Goal: Task Accomplishment & Management: Use online tool/utility

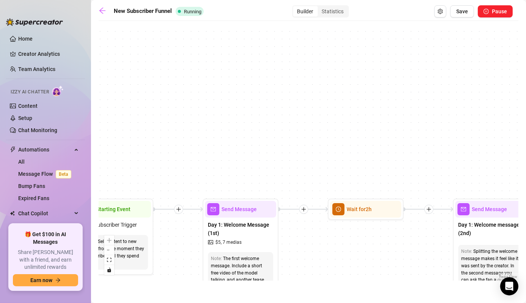
click at [265, 209] on div "Send Message" at bounding box center [240, 209] width 71 height 17
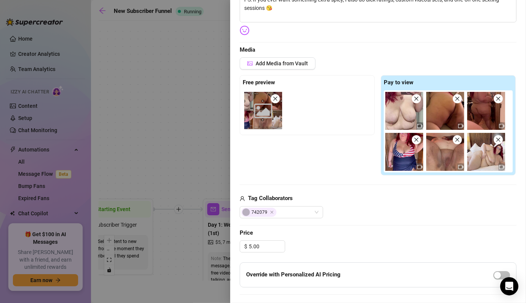
scroll to position [227, 0]
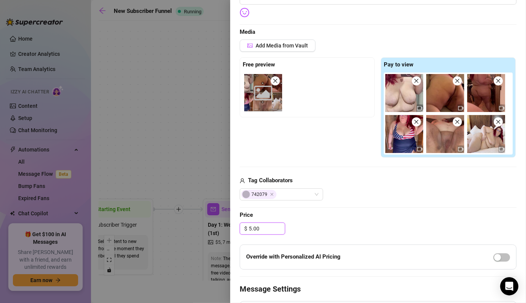
drag, startPoint x: 264, startPoint y: 225, endPoint x: 231, endPoint y: 221, distance: 32.8
click at [231, 221] on div "Event settings Send Message Cancel Save Edit Message General Settings 127 Sent …" at bounding box center [378, 151] width 296 height 303
click at [334, 221] on div "Edit your message Message Title Day 1: Welcome Message (1st) Text Put {name} in…" at bounding box center [378, 111] width 277 height 541
type input "15.00"
click at [256, 159] on div "Add Media from Vault Free preview Pay to view Tag Collaborators afterdarkfn69" at bounding box center [378, 119] width 277 height 160
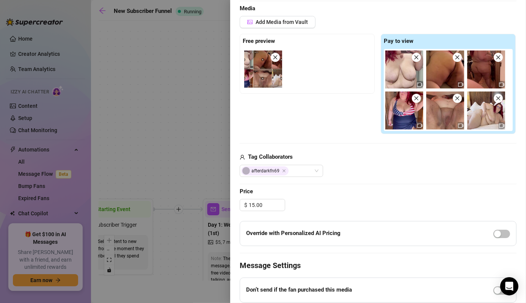
scroll to position [249, 0]
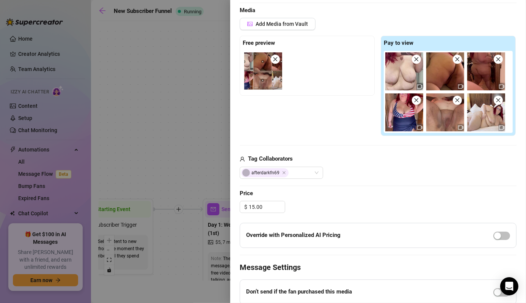
click at [247, 152] on div "Add Media from Vault Free preview Pay to view Tag Collaborators afterdarkfn69" at bounding box center [378, 98] width 277 height 160
click at [202, 151] on div at bounding box center [263, 151] width 526 height 303
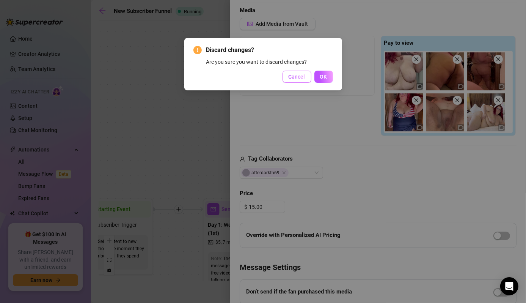
click at [300, 79] on span "Cancel" at bounding box center [297, 77] width 17 height 6
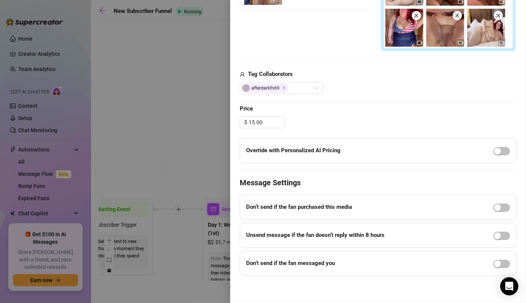
scroll to position [0, 0]
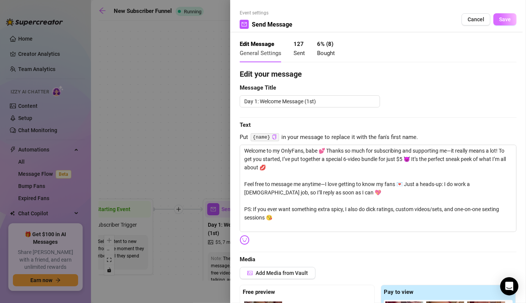
click at [502, 23] on button "Save" at bounding box center [504, 19] width 23 height 12
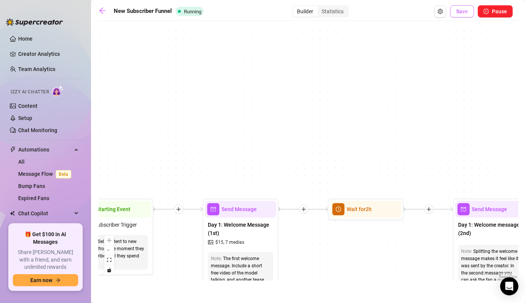
click at [463, 11] on span "Save" at bounding box center [462, 11] width 12 height 6
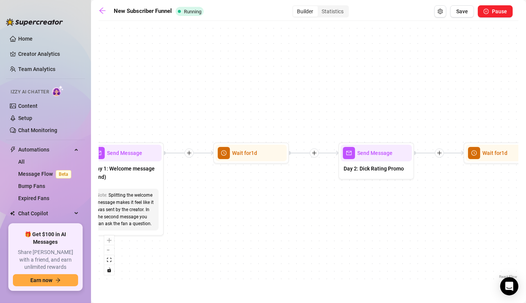
click at [372, 163] on div "Day 2: Dick Rating Promo" at bounding box center [376, 169] width 71 height 16
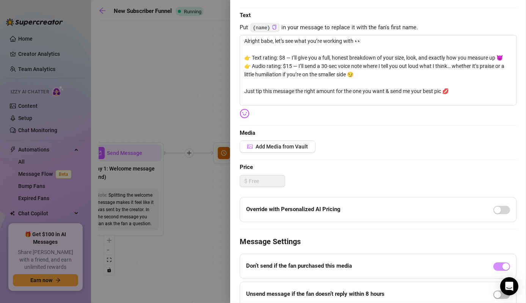
scroll to position [110, 0]
click at [199, 250] on div at bounding box center [263, 151] width 526 height 303
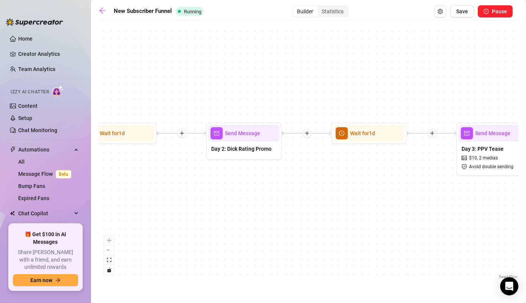
drag, startPoint x: 446, startPoint y: 241, endPoint x: 252, endPoint y: 224, distance: 194.6
click at [252, 224] on div "Wait for 3d Send Message Day 17 — Custom Content Promo Wait for 2d Send Message…" at bounding box center [309, 153] width 420 height 256
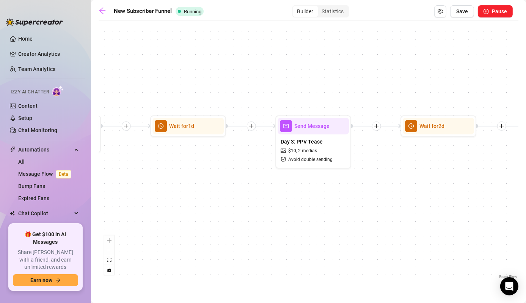
drag, startPoint x: 342, startPoint y: 229, endPoint x: 275, endPoint y: 226, distance: 67.2
click at [275, 226] on div "Wait for 3d Send Message Day 17 — Custom Content Promo Wait for 2d Send Message…" at bounding box center [309, 153] width 420 height 256
drag, startPoint x: 328, startPoint y: 160, endPoint x: 425, endPoint y: 162, distance: 97.5
click at [425, 162] on div "Wait for 3d Send Message Day 17 — Custom Content Promo Wait for 2d Send Message…" at bounding box center [309, 153] width 420 height 256
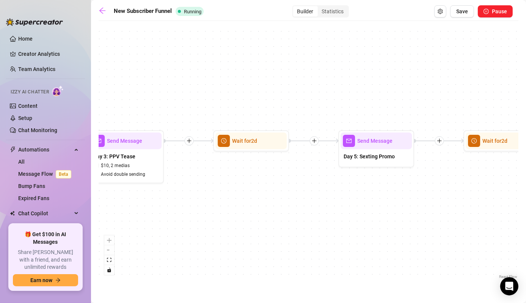
drag, startPoint x: 404, startPoint y: 223, endPoint x: 231, endPoint y: 242, distance: 174.0
click at [231, 242] on div "Wait for 3d Send Message Day 17 — Custom Content Promo Wait for 2d Send Message…" at bounding box center [309, 153] width 420 height 256
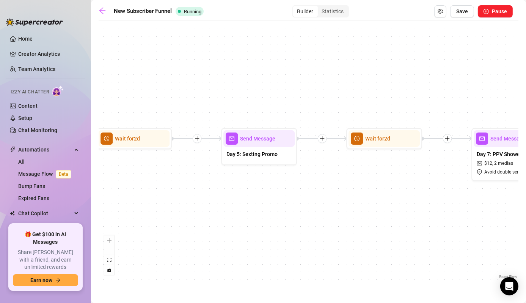
drag, startPoint x: 364, startPoint y: 226, endPoint x: 298, endPoint y: 222, distance: 66.1
click at [298, 222] on div "Wait for 3d Send Message Day 17 — Custom Content Promo Wait for 2d Send Message…" at bounding box center [309, 153] width 420 height 256
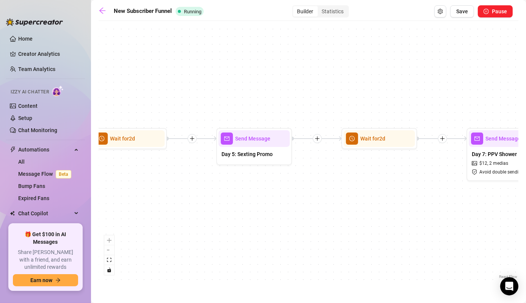
drag, startPoint x: 429, startPoint y: 232, endPoint x: 309, endPoint y: 228, distance: 120.3
click at [309, 228] on div "Wait for 3d Send Message Day 17 — Custom Content Promo Wait for 2d Send Message…" at bounding box center [309, 153] width 420 height 256
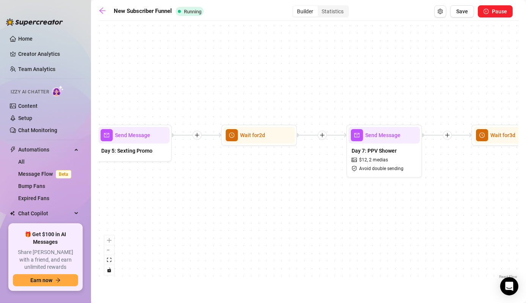
drag, startPoint x: 427, startPoint y: 243, endPoint x: 341, endPoint y: 244, distance: 85.7
click at [341, 244] on div "Wait for 3d Send Message Day 17 — Custom Content Promo Wait for 2d Send Message…" at bounding box center [309, 153] width 420 height 256
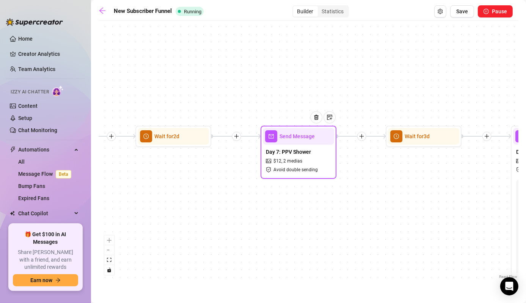
click at [310, 151] on span "Day 7: PPV Shower" at bounding box center [288, 152] width 45 height 8
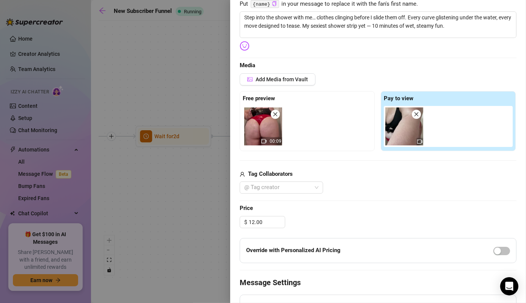
scroll to position [136, 0]
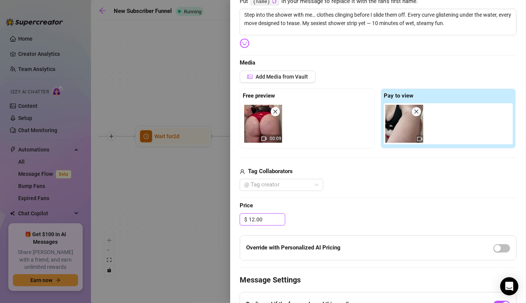
drag, startPoint x: 264, startPoint y: 223, endPoint x: 225, endPoint y: 220, distance: 39.2
click at [225, 220] on div "Event settings Send Message Cancel Save Edit Message General Settings 1 Sent 0 …" at bounding box center [263, 151] width 526 height 303
type input "25.00"
click at [361, 211] on div "Edit your message Message Title Day 7: PPV Shower Text Put {name} in your messa…" at bounding box center [378, 152] width 277 height 440
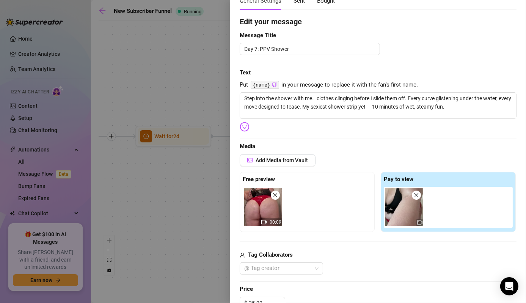
scroll to position [0, 0]
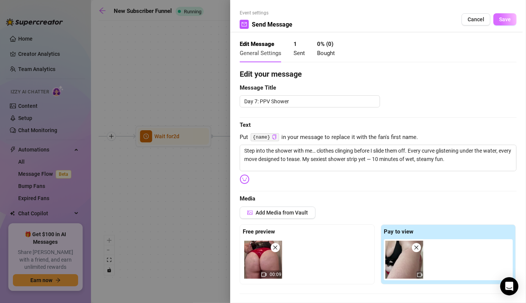
click at [504, 20] on span "Save" at bounding box center [505, 19] width 12 height 6
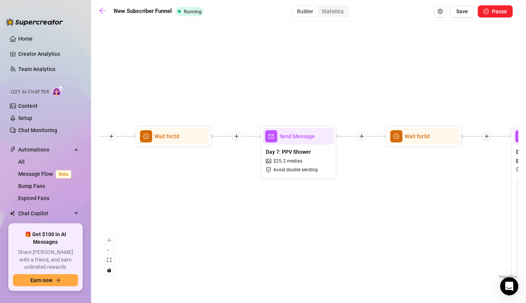
drag, startPoint x: 419, startPoint y: 180, endPoint x: 311, endPoint y: 196, distance: 109.6
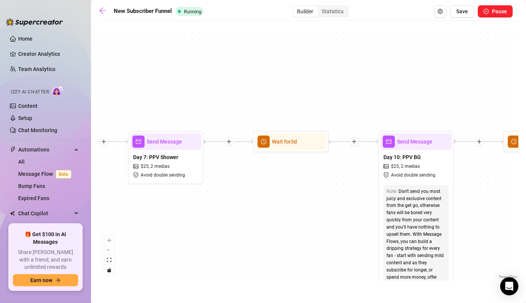
drag, startPoint x: 311, startPoint y: 196, endPoint x: 294, endPoint y: 218, distance: 27.7
click at [294, 218] on div "Wait for 3d Send Message Day 17 — Custom Content Promo Wait for 2d Send Message…" at bounding box center [309, 153] width 420 height 256
drag, startPoint x: 305, startPoint y: 219, endPoint x: 244, endPoint y: 215, distance: 61.5
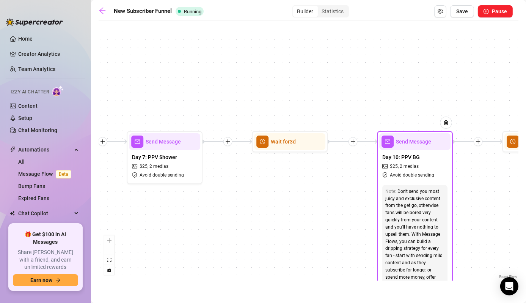
drag, startPoint x: 244, startPoint y: 215, endPoint x: 405, endPoint y: 158, distance: 170.8
click at [405, 158] on span "Day 10: PPV BG" at bounding box center [401, 157] width 38 height 8
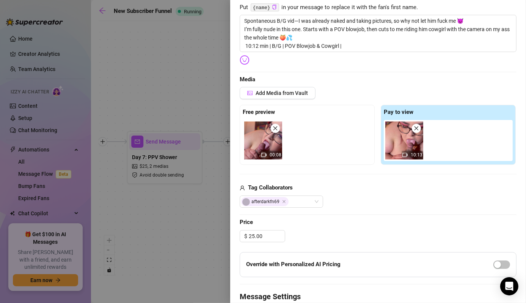
scroll to position [130, 0]
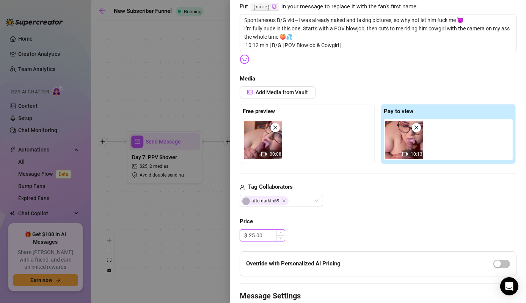
drag, startPoint x: 275, startPoint y: 233, endPoint x: 242, endPoint y: 234, distance: 33.0
click at [242, 234] on div "$ 25.00" at bounding box center [263, 235] width 46 height 12
click at [317, 174] on div "Add Media from Vault Free preview 00:08 Pay to view 10:13 Tag Collaborators aft…" at bounding box center [378, 146] width 277 height 121
click at [265, 230] on input at bounding box center [267, 234] width 36 height 11
type input "40.00"
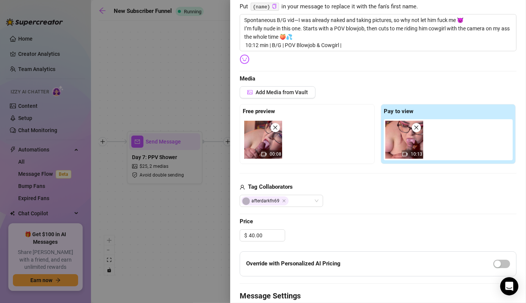
click at [365, 217] on span "Price" at bounding box center [378, 221] width 277 height 9
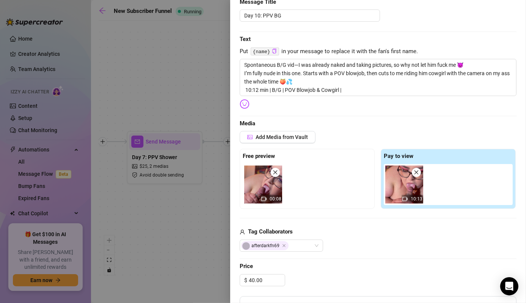
scroll to position [0, 0]
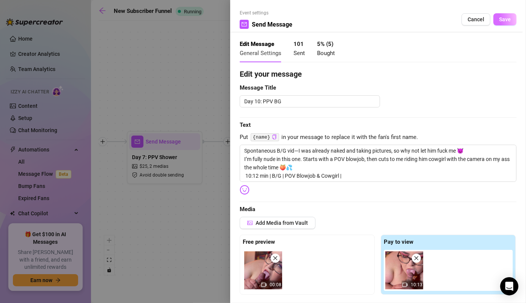
click at [496, 24] on button "Save" at bounding box center [504, 19] width 23 height 12
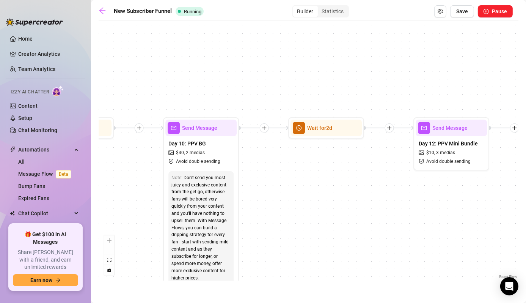
drag, startPoint x: 481, startPoint y: 208, endPoint x: 235, endPoint y: 197, distance: 246.0
click at [235, 197] on div "Wait for 3d Send Message Day 17 — Custom Content Promo Wait for 2d Send Message…" at bounding box center [309, 153] width 420 height 256
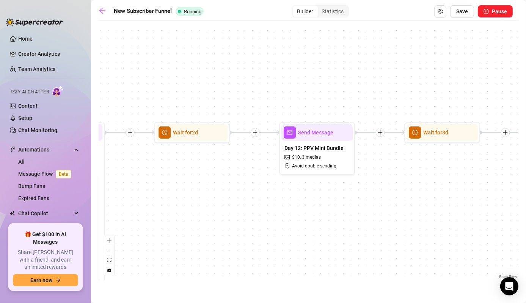
drag, startPoint x: 402, startPoint y: 214, endPoint x: 291, endPoint y: 215, distance: 110.7
click at [291, 215] on div "Wait for 3d Send Message Day 17 — Custom Content Promo Wait for 2d Send Message…" at bounding box center [309, 153] width 420 height 256
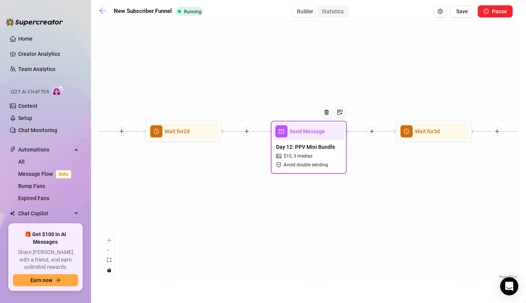
click at [314, 171] on div "Day 12: PPV Mini Bundle $ 10 , 3 medias Avoid double sending" at bounding box center [308, 156] width 71 height 32
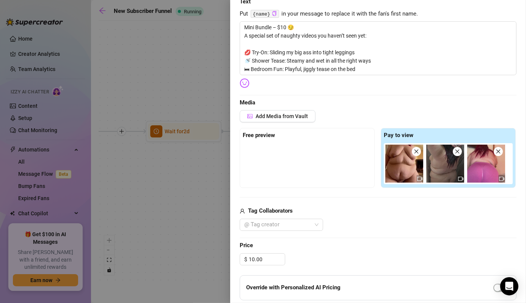
scroll to position [129, 0]
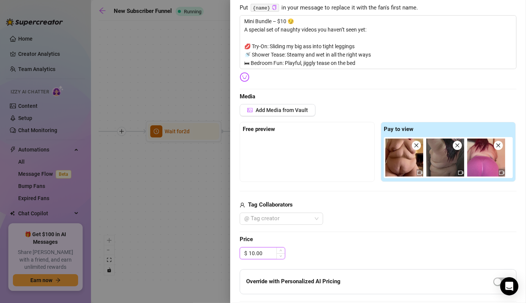
click at [254, 251] on input "10.00" at bounding box center [267, 252] width 36 height 11
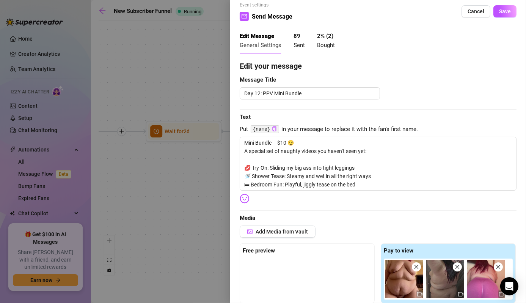
scroll to position [0, 0]
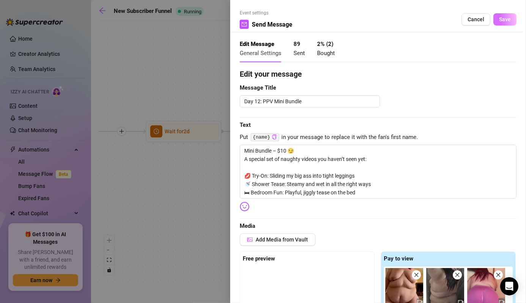
type input "15.00"
click at [499, 19] on span "Save" at bounding box center [505, 19] width 12 height 6
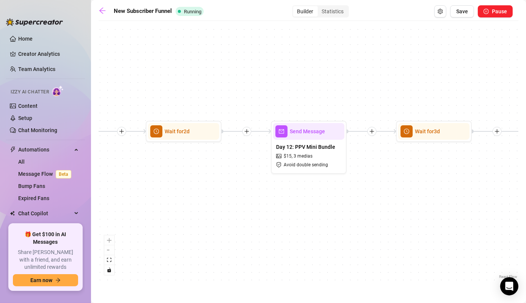
drag, startPoint x: 413, startPoint y: 190, endPoint x: 247, endPoint y: 194, distance: 166.5
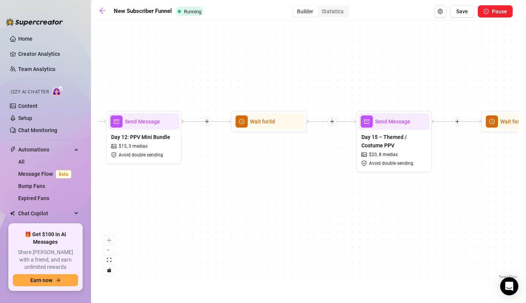
drag, startPoint x: 247, startPoint y: 194, endPoint x: 264, endPoint y: 203, distance: 19.8
click at [231, 205] on div "Wait for 3d Send Message Day 17 — Custom Content Promo Wait for 2d Send Message…" at bounding box center [309, 153] width 420 height 256
drag, startPoint x: 329, startPoint y: 219, endPoint x: 233, endPoint y: 221, distance: 96.0
click at [233, 221] on div "Wait for 3d Send Message Day 17 — Custom Content Promo Wait for 2d Send Message…" at bounding box center [309, 153] width 420 height 256
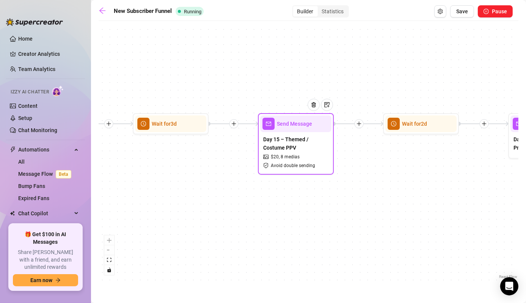
click at [306, 123] on div at bounding box center [316, 110] width 33 height 39
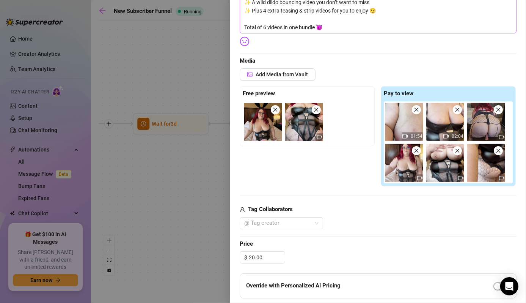
scroll to position [180, 0]
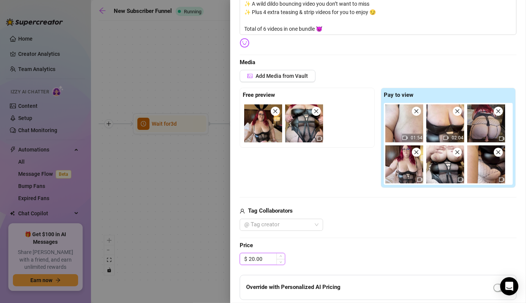
drag, startPoint x: 263, startPoint y: 254, endPoint x: 241, endPoint y: 258, distance: 21.9
click at [241, 258] on div "$ 20.00" at bounding box center [263, 259] width 46 height 12
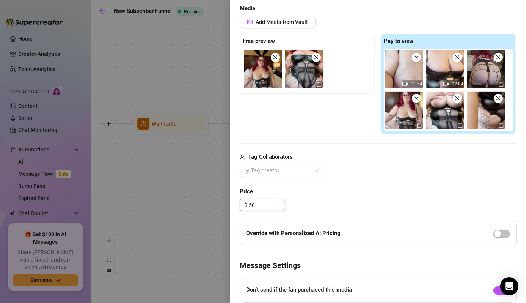
scroll to position [223, 0]
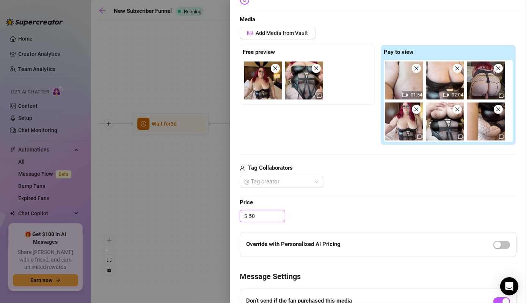
type input "5"
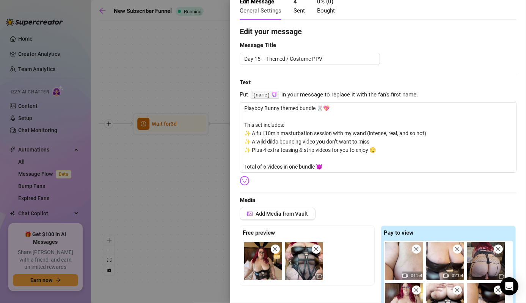
scroll to position [0, 0]
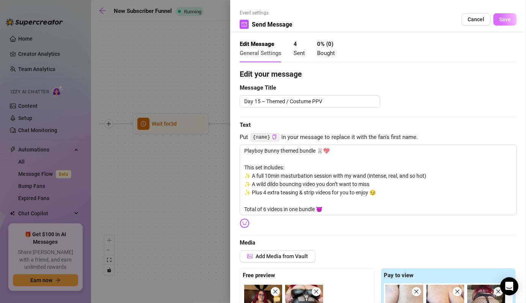
type input "45.00"
click at [498, 16] on button "Save" at bounding box center [504, 19] width 23 height 12
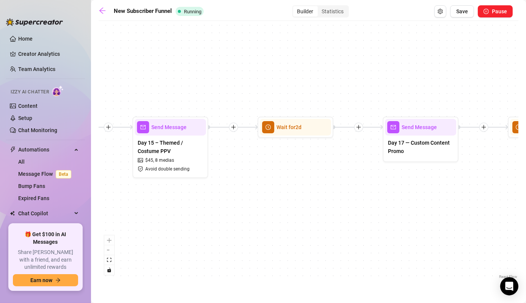
drag, startPoint x: 330, startPoint y: 221, endPoint x: 297, endPoint y: 225, distance: 32.8
click at [297, 225] on div "Wait for 3d Send Message Day 17 — Custom Content Promo Wait for 2d Send Message…" at bounding box center [309, 153] width 420 height 256
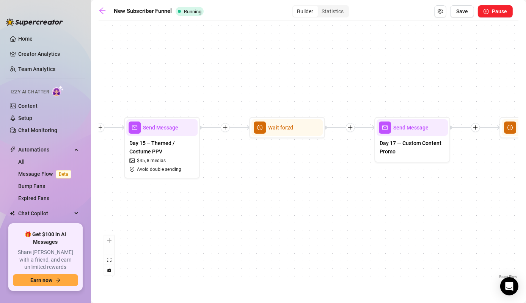
drag, startPoint x: 393, startPoint y: 234, endPoint x: 315, endPoint y: 231, distance: 78.2
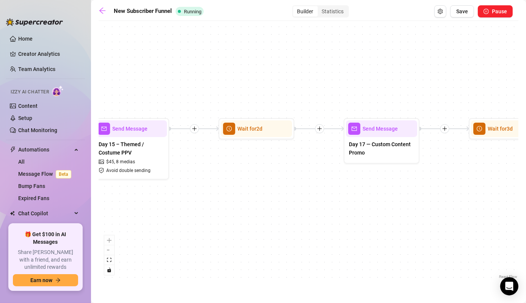
drag, startPoint x: 315, startPoint y: 231, endPoint x: 227, endPoint y: 225, distance: 88.1
click at [227, 225] on div "Wait for 3d Send Message Day 17 — Custom Content Promo Wait for 2d Send Message…" at bounding box center [309, 153] width 420 height 256
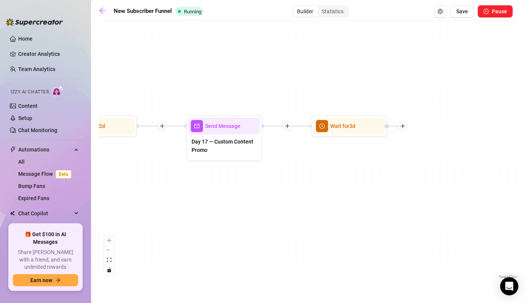
drag, startPoint x: 397, startPoint y: 192, endPoint x: 312, endPoint y: 190, distance: 85.0
click at [312, 190] on div "Wait for 3d Send Message Day 17 — Custom Content Promo Wait for 2d Send Message…" at bounding box center [309, 153] width 420 height 256
click at [240, 140] on span "Day 17 — Custom Content Promo" at bounding box center [224, 145] width 65 height 17
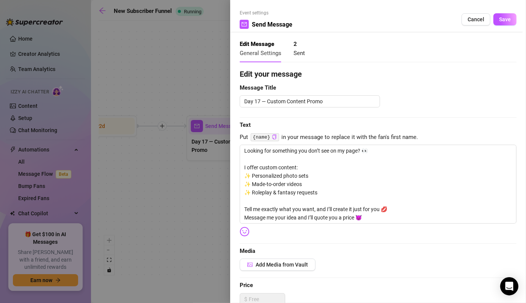
click at [198, 213] on div at bounding box center [263, 151] width 526 height 303
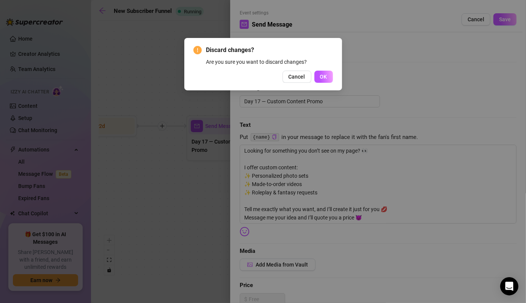
drag, startPoint x: 320, startPoint y: 78, endPoint x: 314, endPoint y: 82, distance: 7.3
click at [314, 82] on div "Cancel OK" at bounding box center [263, 77] width 140 height 12
click at [325, 77] on span "OK" at bounding box center [323, 77] width 7 height 6
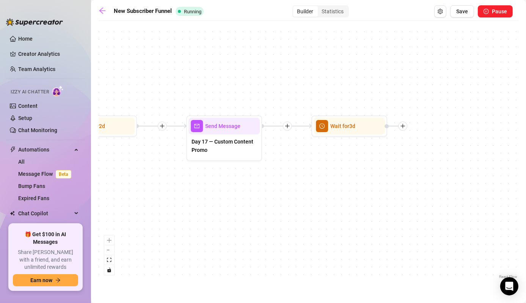
drag, startPoint x: 323, startPoint y: 185, endPoint x: 249, endPoint y: 176, distance: 74.2
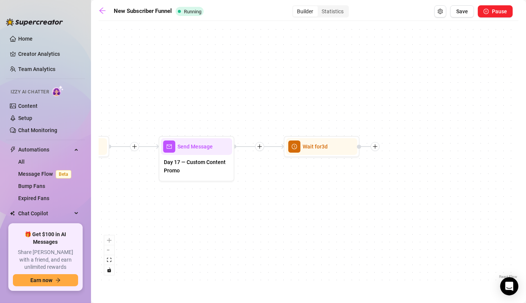
drag, startPoint x: 249, startPoint y: 176, endPoint x: 314, endPoint y: 184, distance: 65.1
click at [314, 184] on div "Wait for 3d Send Message Day 17 — Custom Content Promo Wait for 2d Send Message…" at bounding box center [309, 153] width 420 height 256
click at [462, 12] on span "Save" at bounding box center [462, 11] width 12 height 6
